Goal: Information Seeking & Learning: Learn about a topic

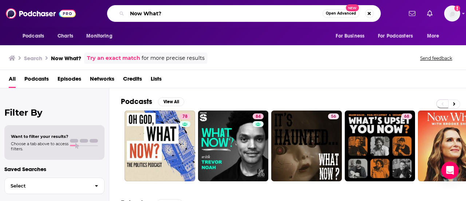
click at [194, 8] on input "Now What?" at bounding box center [224, 14] width 195 height 12
type input "N"
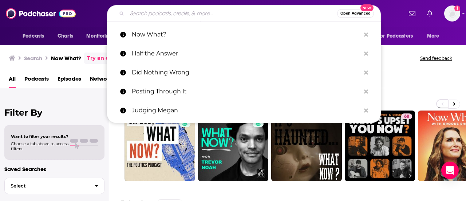
paste input "Now What? With [PERSON_NAME]"
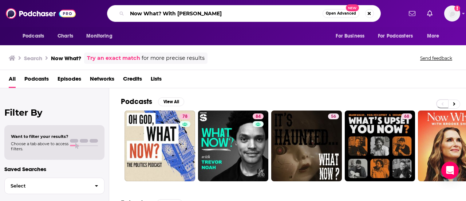
type input "Now What? With [PERSON_NAME]"
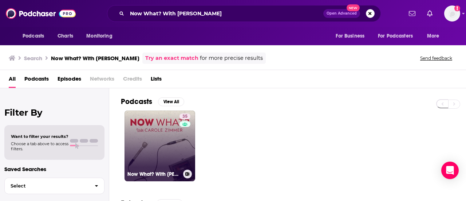
click at [157, 131] on link "35 Now What? With [PERSON_NAME]" at bounding box center [159, 145] width 71 height 71
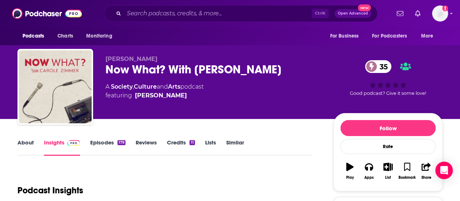
click at [29, 143] on link "About" at bounding box center [25, 147] width 16 height 17
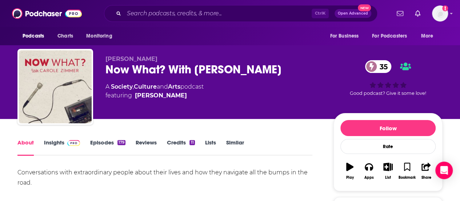
click at [48, 143] on link "Insights" at bounding box center [62, 147] width 36 height 17
